Goal: Communication & Community: Connect with others

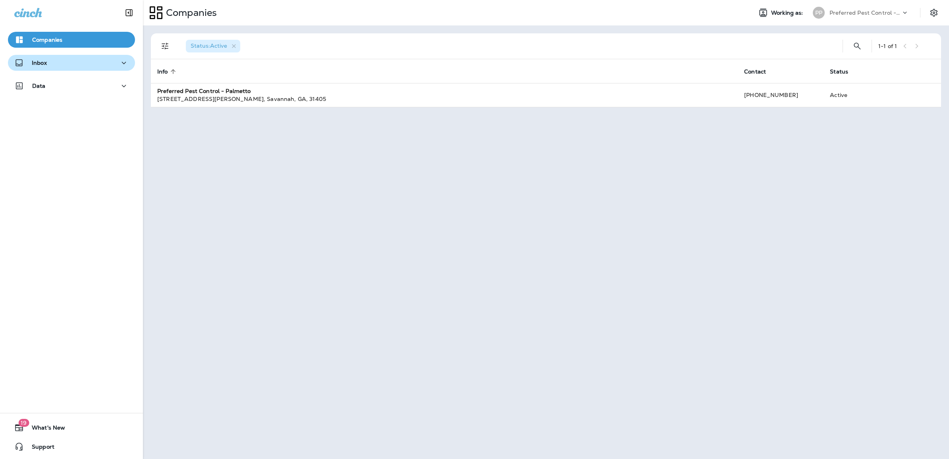
click at [59, 60] on div "Inbox" at bounding box center [71, 63] width 114 height 10
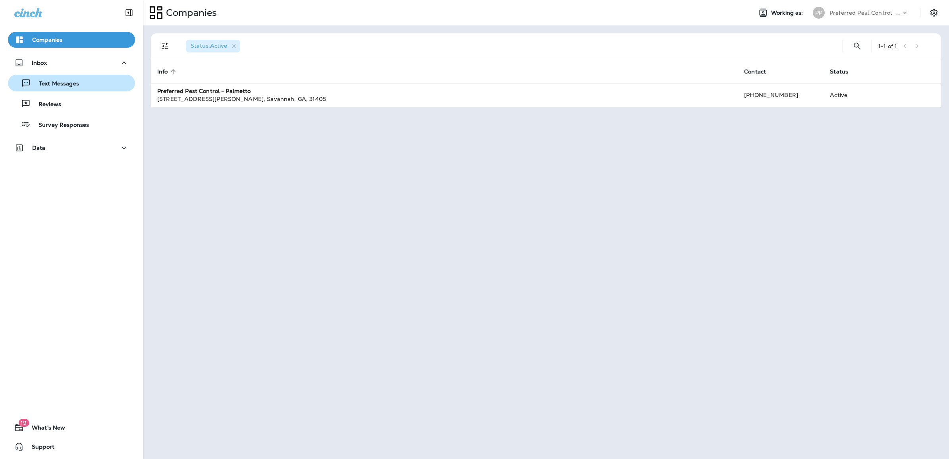
click at [58, 84] on p "Text Messages" at bounding box center [55, 84] width 48 height 8
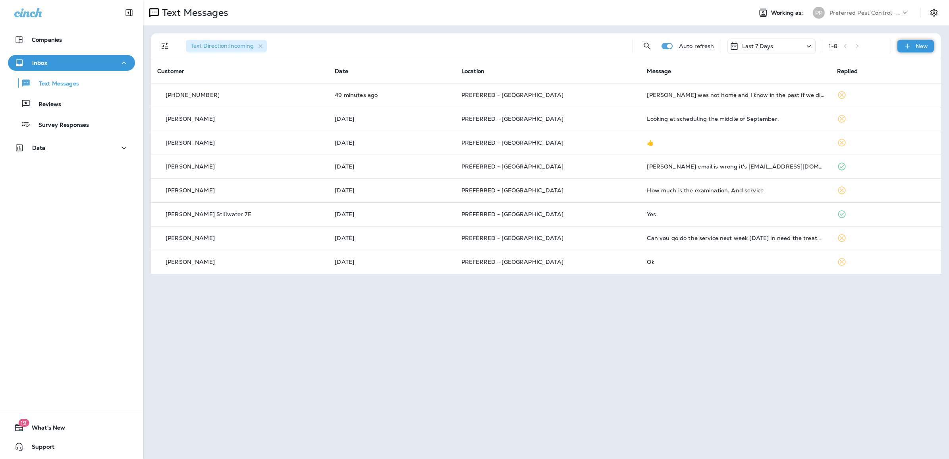
click at [905, 46] on icon at bounding box center [908, 46] width 8 height 8
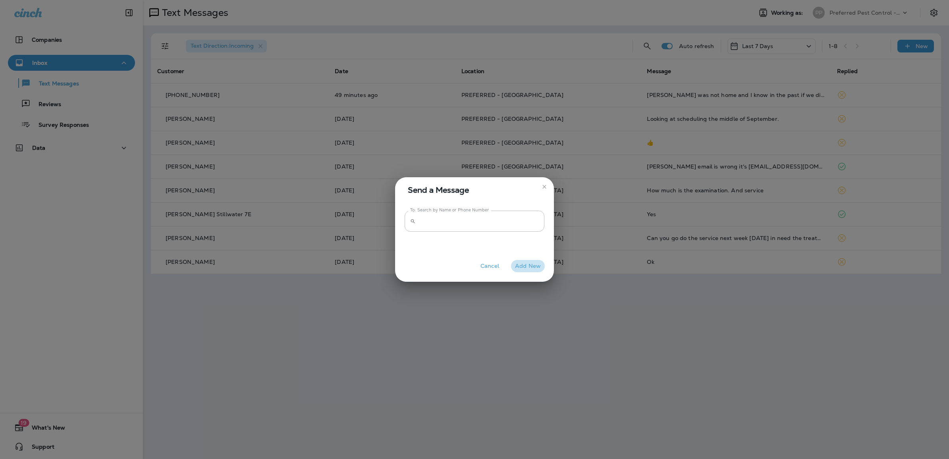
click at [535, 265] on button "Add New" at bounding box center [528, 266] width 34 height 12
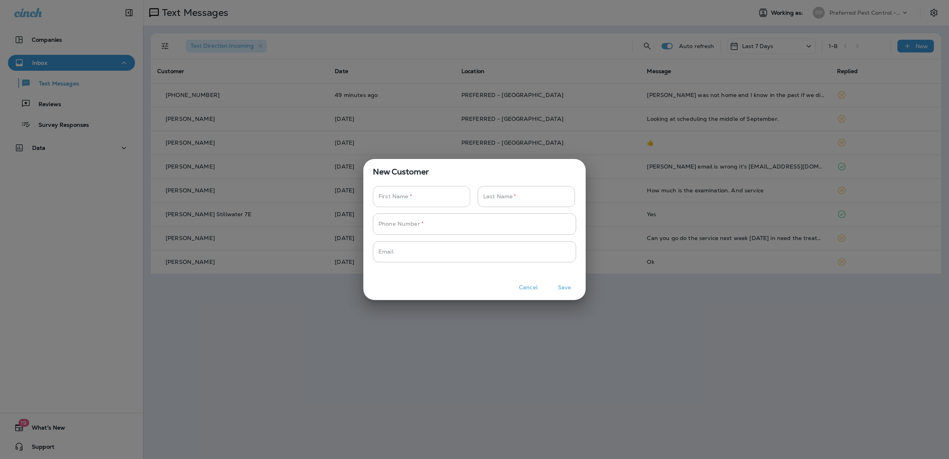
click at [413, 197] on input "Phone Number   *" at bounding box center [417, 196] width 89 height 21
drag, startPoint x: 573, startPoint y: 291, endPoint x: 542, endPoint y: 325, distance: 45.6
click at [547, 329] on div "New Customer First Name   * First Name   * Last Name   * Last Name   * Phone Nu…" at bounding box center [474, 229] width 949 height 459
click at [528, 287] on button "Cancel" at bounding box center [529, 287] width 30 height 12
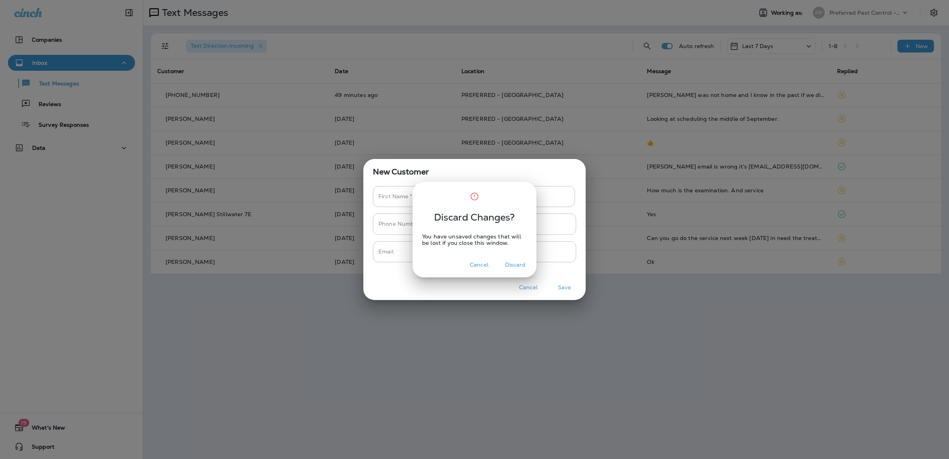
click at [512, 266] on button "Discard" at bounding box center [516, 265] width 30 height 12
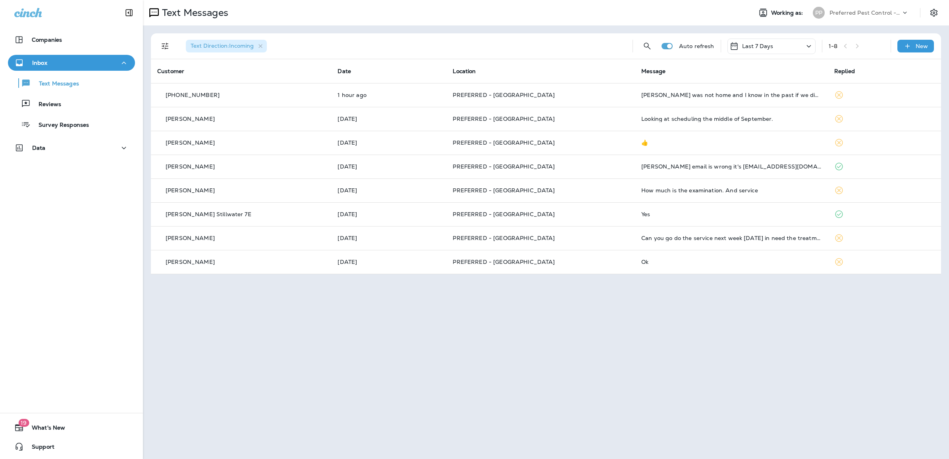
click at [789, 335] on div "Text Messages Working as: PP Preferred Pest Control - Palmetto Text Direction :…" at bounding box center [546, 229] width 806 height 459
